Goal: Navigation & Orientation: Find specific page/section

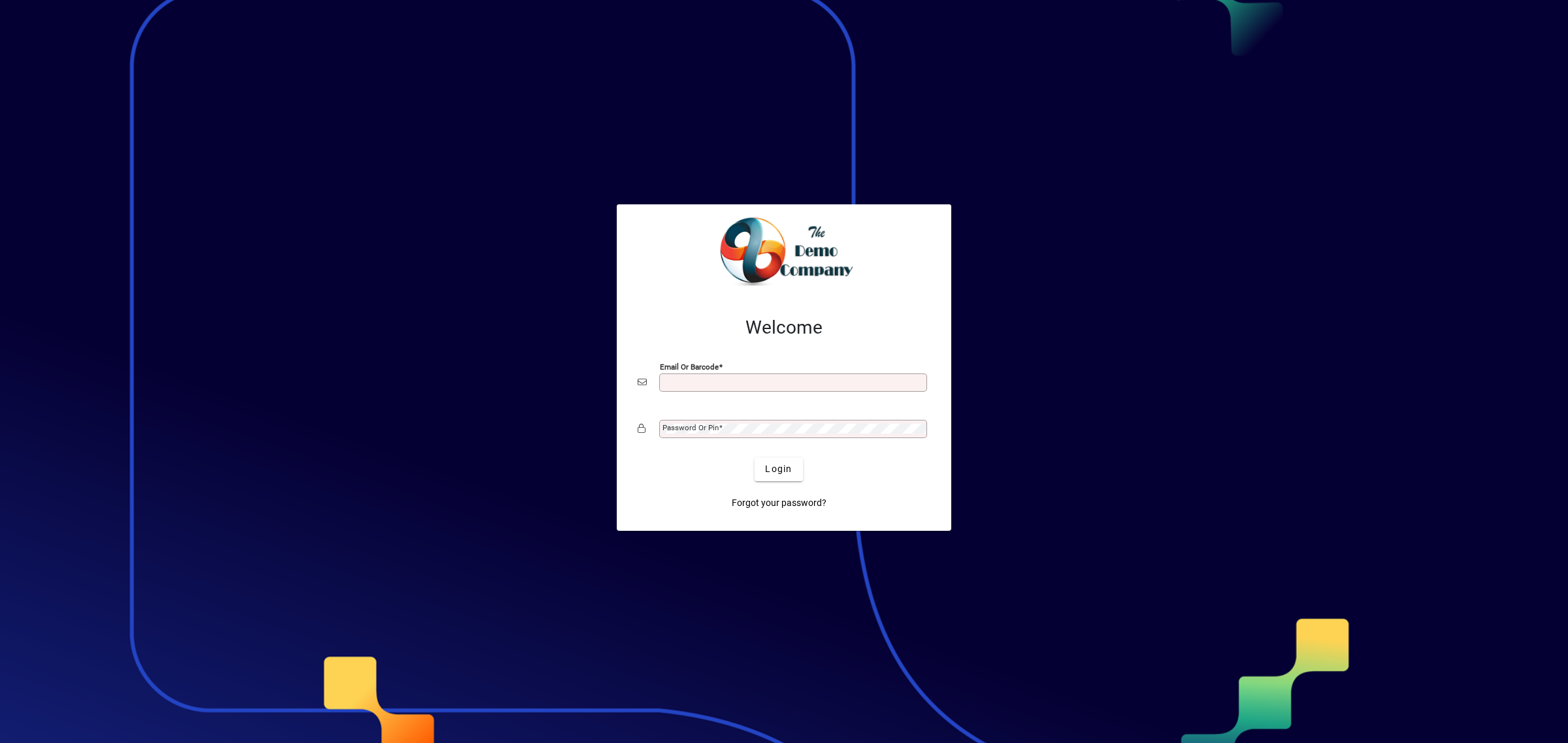
click at [687, 390] on div "Email or Barcode" at bounding box center [793, 382] width 267 height 18
click at [690, 385] on input "Email or Barcode" at bounding box center [794, 382] width 264 height 10
type input "**********"
click at [774, 473] on span "Login" at bounding box center [778, 469] width 27 height 14
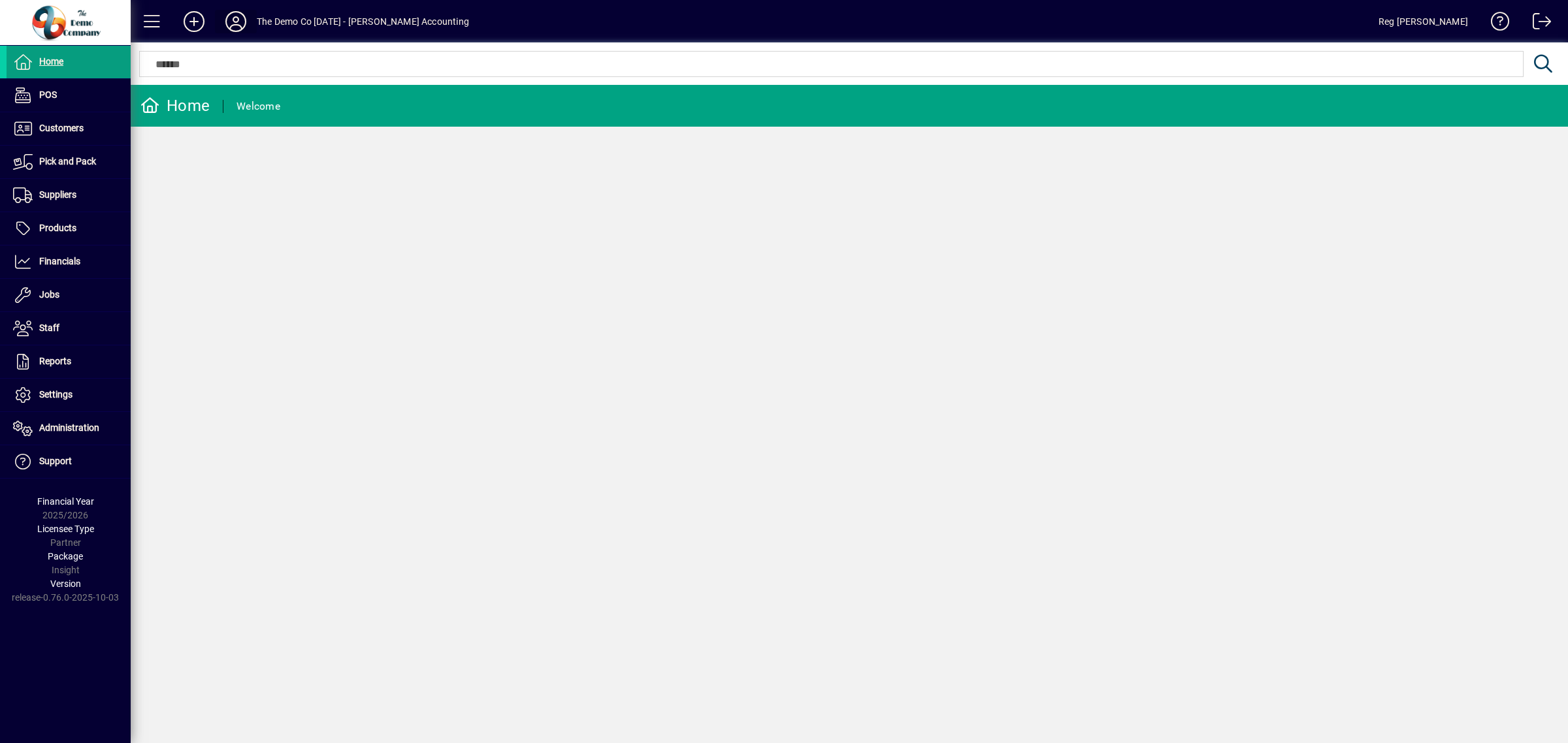
click at [235, 20] on icon at bounding box center [236, 21] width 26 height 21
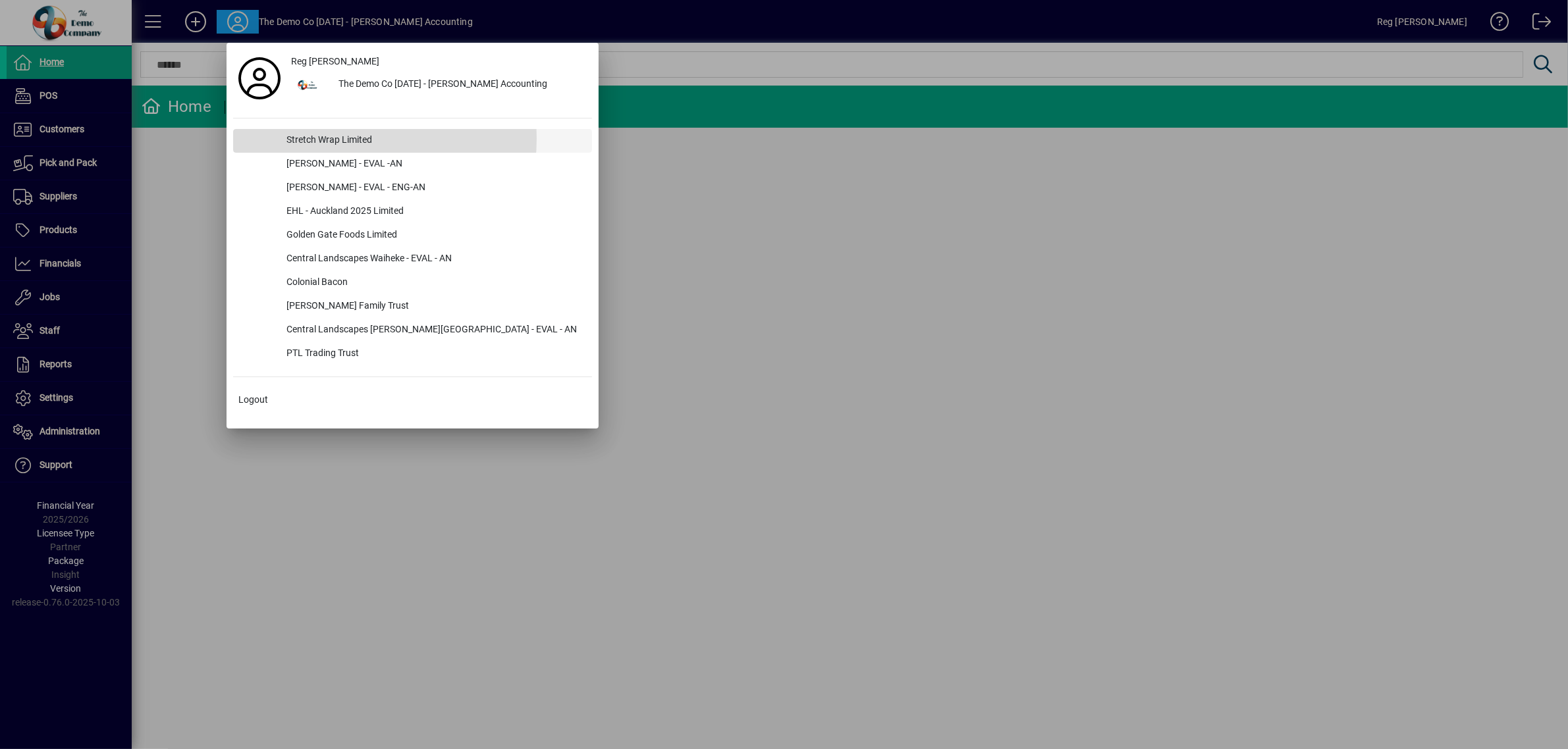
click at [311, 138] on div "Stretch Wrap Limited" at bounding box center [434, 141] width 316 height 24
